Goal: Find specific page/section: Find specific page/section

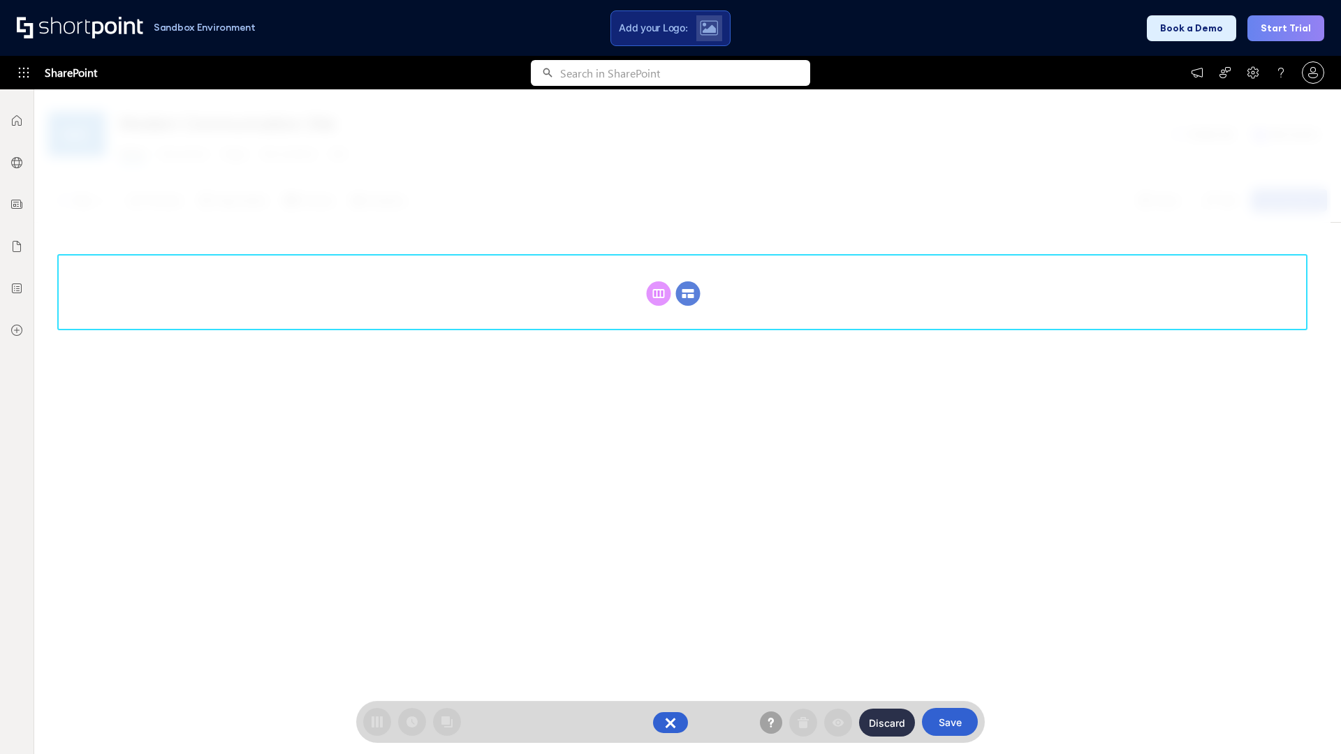
scroll to position [192, 0]
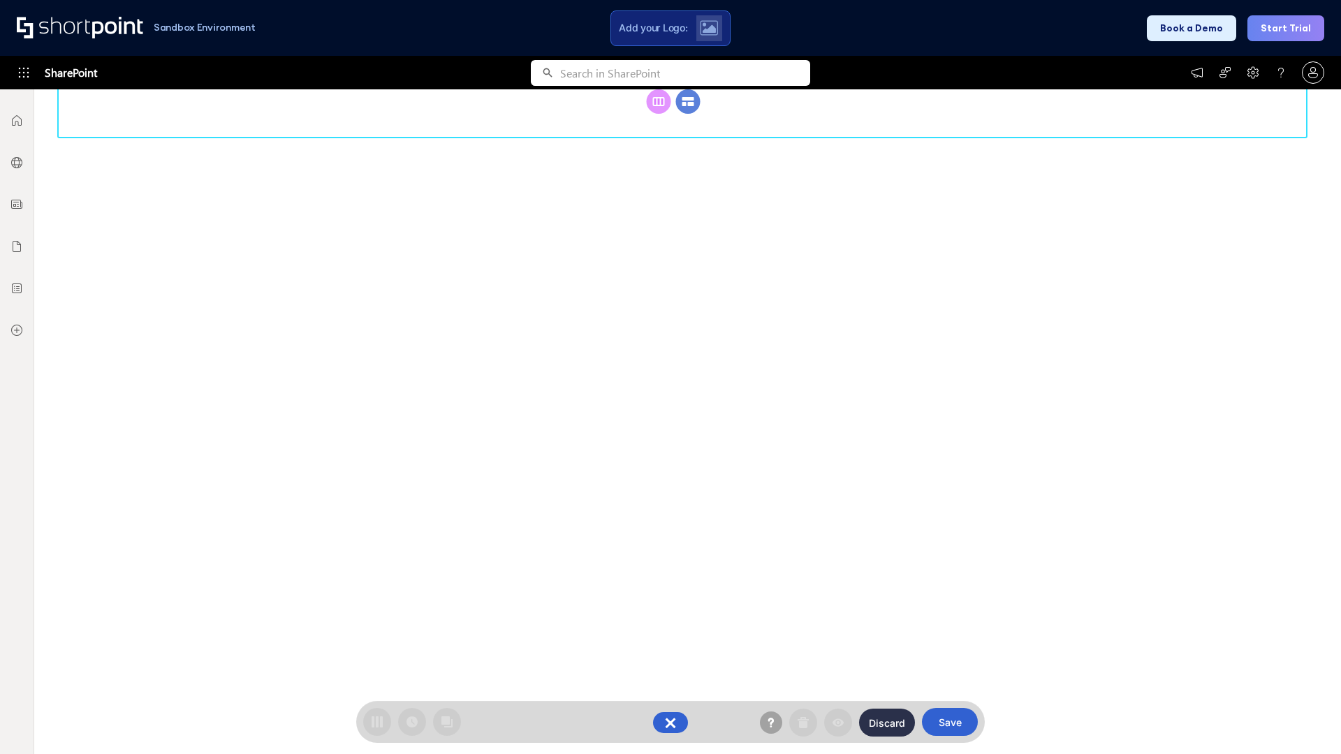
click at [688, 114] on circle at bounding box center [688, 101] width 24 height 24
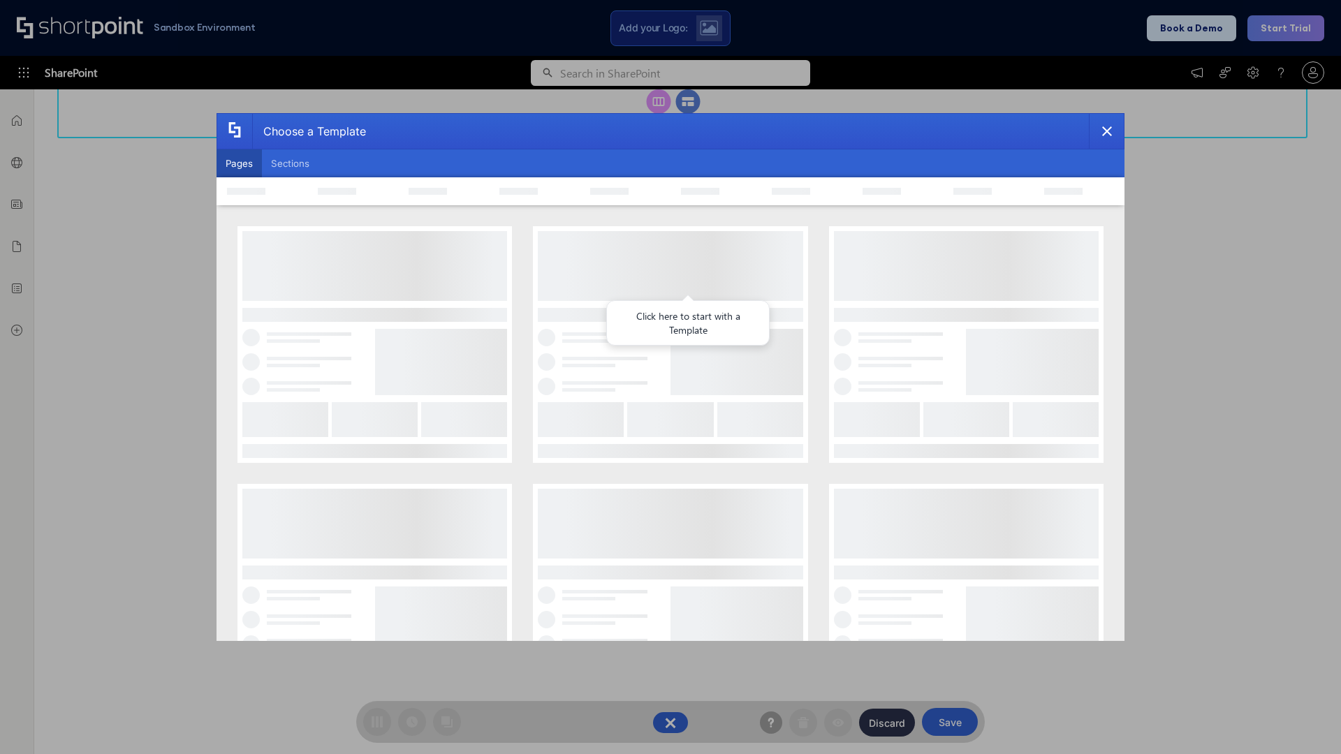
scroll to position [0, 0]
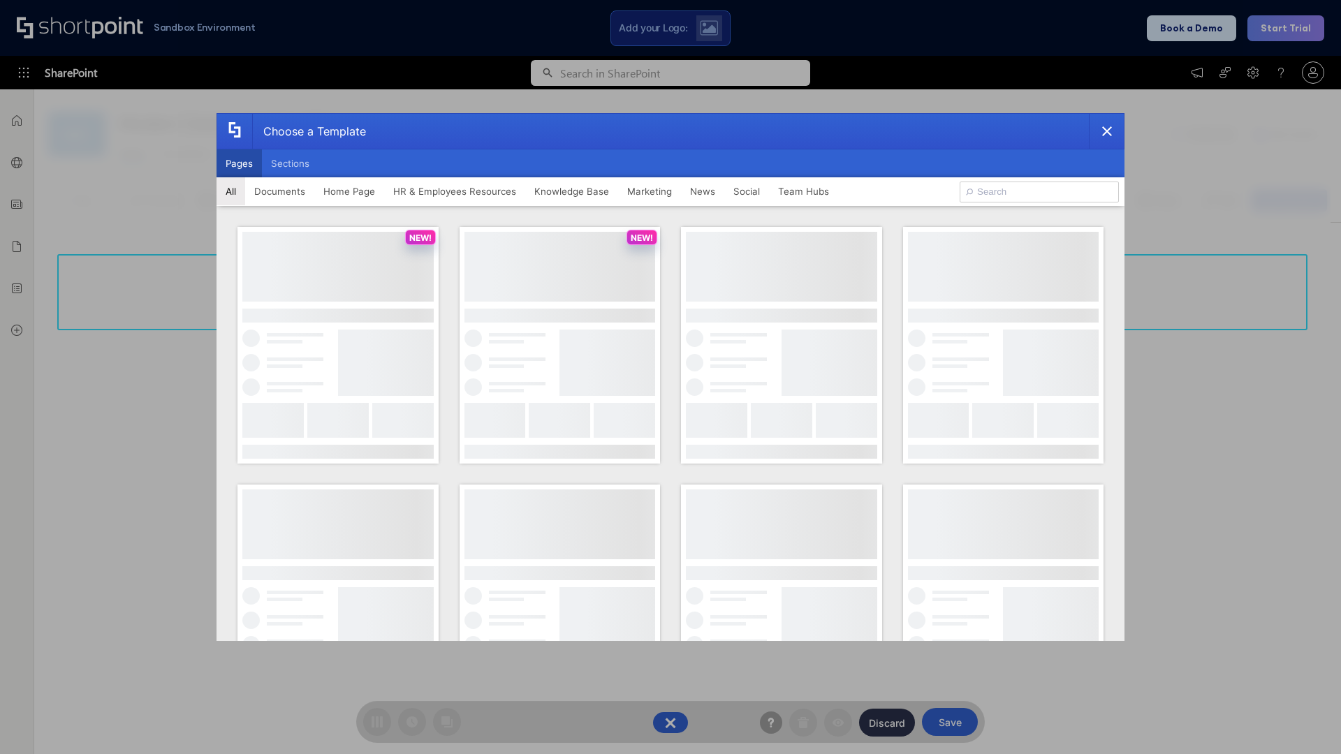
click at [239, 163] on button "Pages" at bounding box center [239, 163] width 45 height 28
type input "Team Hub 2"
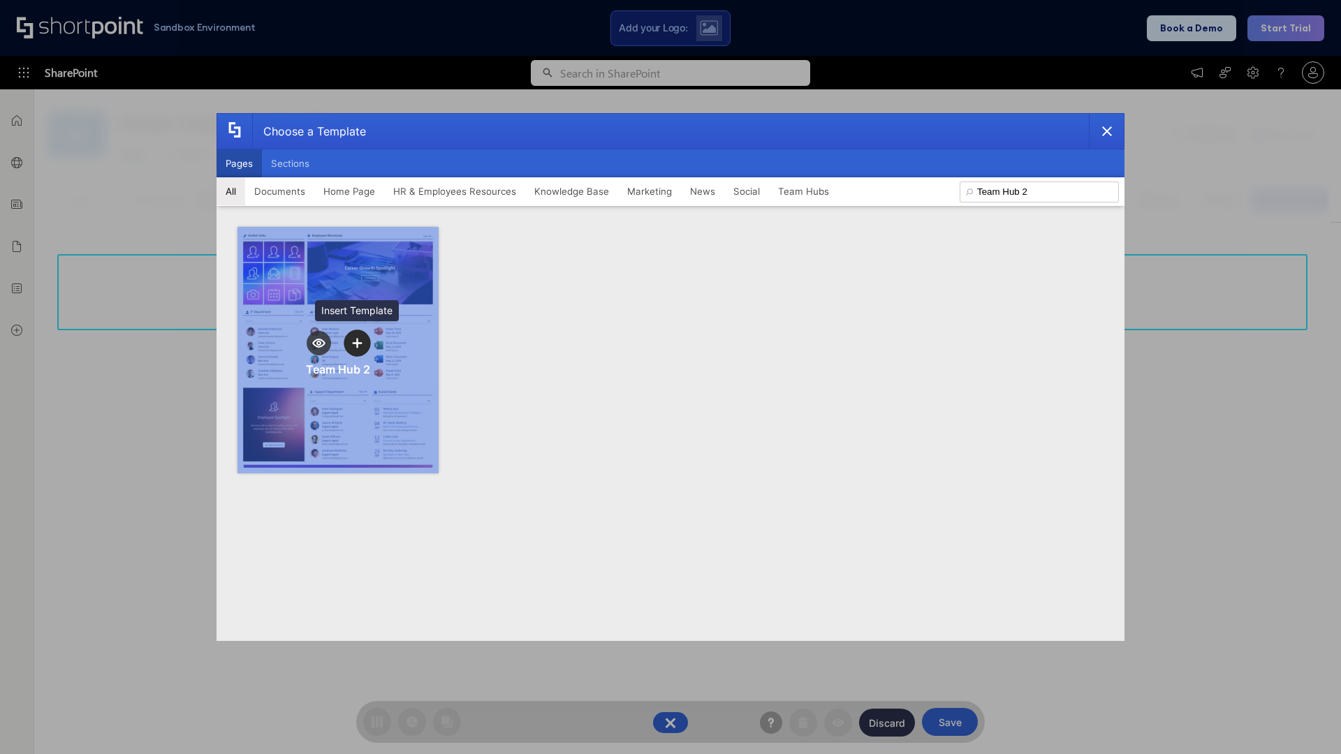
click at [357, 343] on icon "template selector" at bounding box center [357, 343] width 10 height 10
